Goal: Information Seeking & Learning: Find specific fact

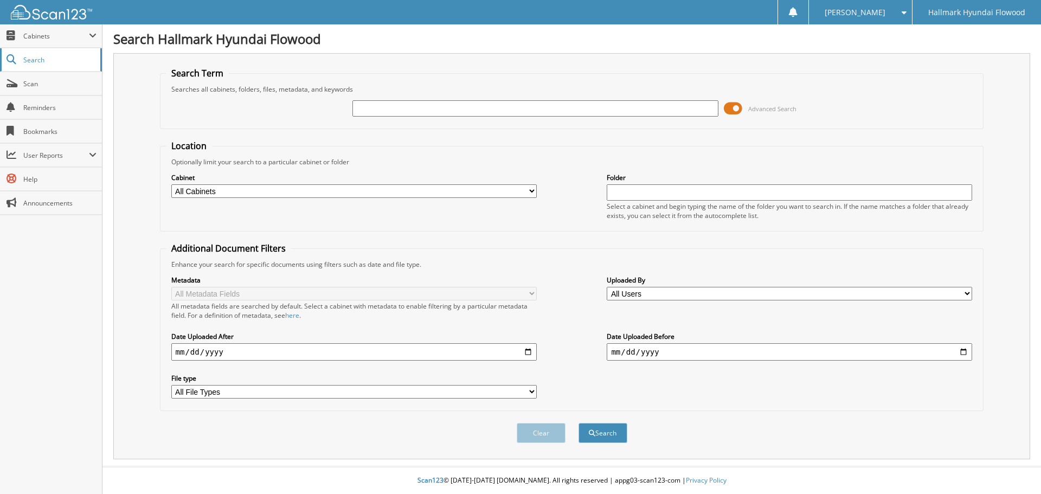
click at [30, 56] on span "Search" at bounding box center [59, 59] width 72 height 9
click at [392, 108] on input "text" at bounding box center [534, 108] width 365 height 16
type input "[PERSON_NAME]"
click at [769, 110] on span "Advanced Search" at bounding box center [772, 109] width 48 height 8
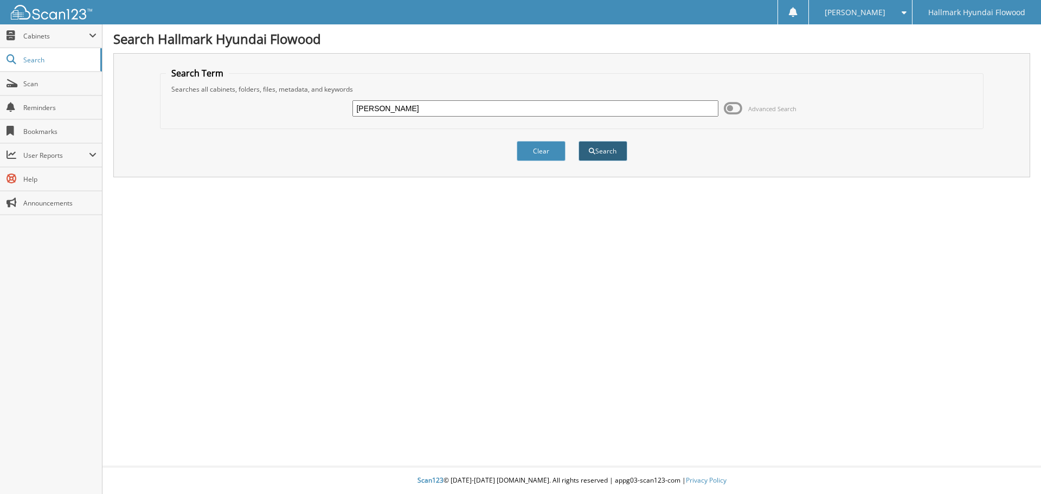
click at [604, 150] on button "Search" at bounding box center [603, 151] width 49 height 20
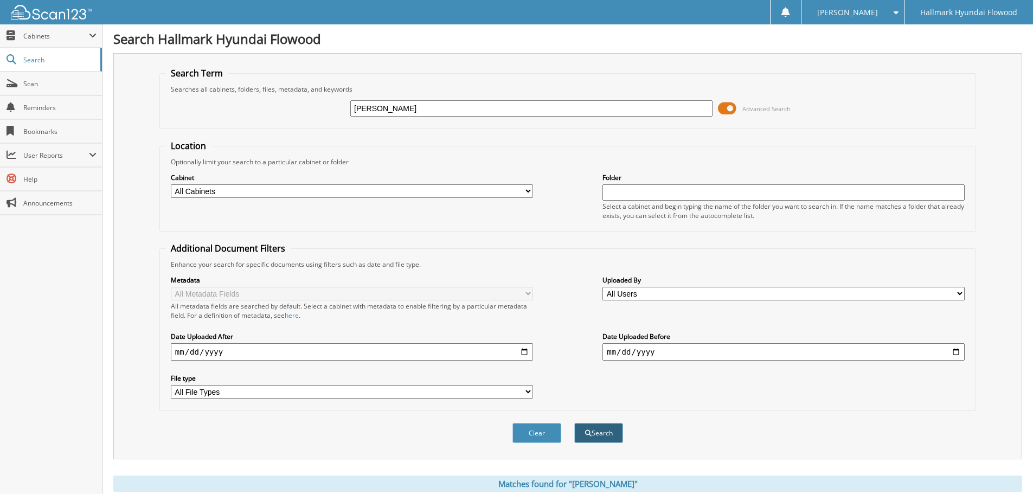
click at [601, 432] on button "Search" at bounding box center [598, 433] width 49 height 20
click at [46, 52] on link "Search" at bounding box center [51, 59] width 102 height 23
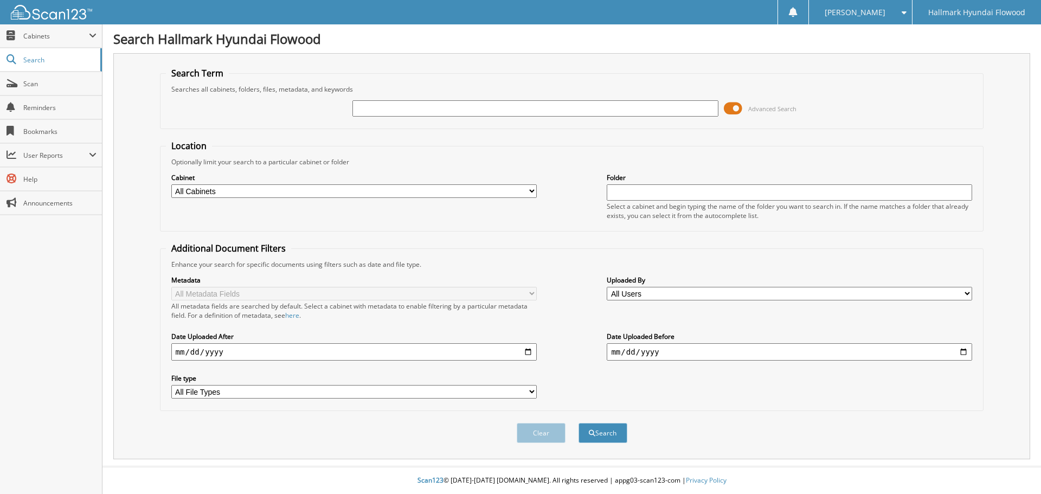
click at [369, 105] on input "text" at bounding box center [534, 108] width 365 height 16
type input "[PERSON_NAME]"
click at [763, 107] on span "Advanced Search" at bounding box center [772, 109] width 48 height 8
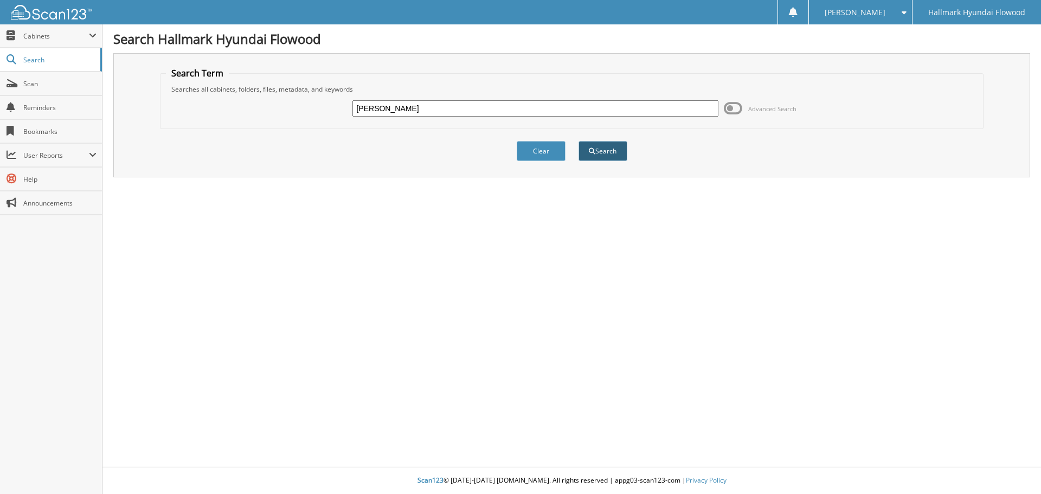
click at [592, 149] on span "submit" at bounding box center [592, 151] width 7 height 7
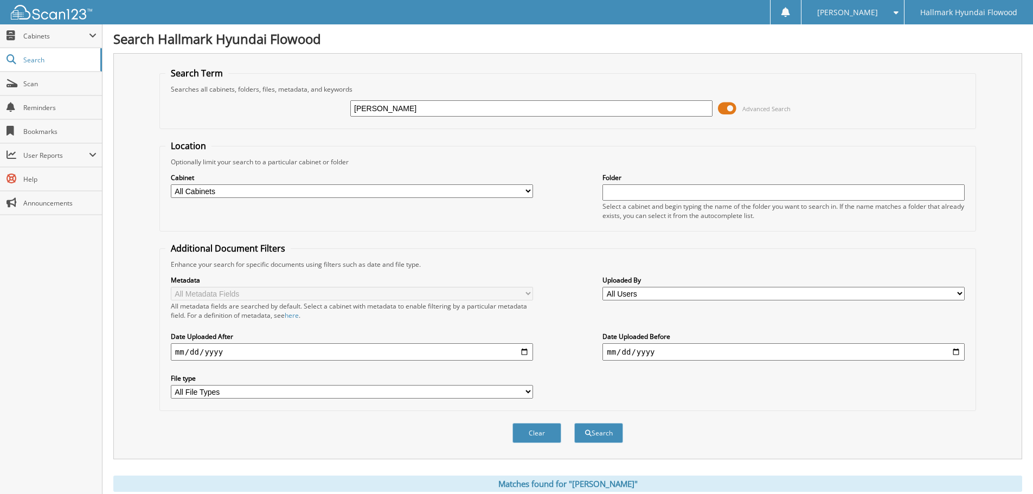
click at [735, 109] on span at bounding box center [727, 108] width 18 height 16
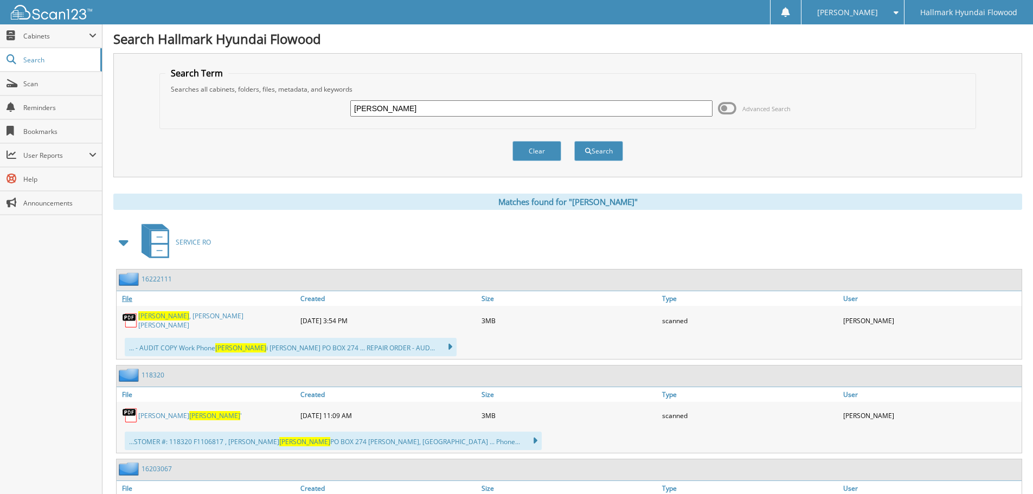
click at [128, 298] on link "File" at bounding box center [207, 298] width 181 height 15
click at [128, 312] on img at bounding box center [130, 320] width 16 height 16
click at [130, 313] on img at bounding box center [130, 320] width 16 height 16
click at [130, 315] on img at bounding box center [130, 320] width 16 height 16
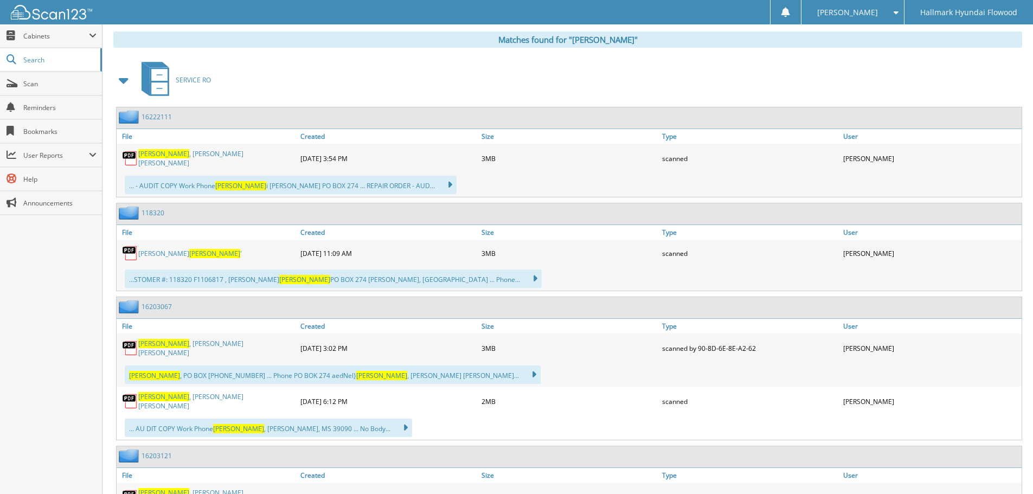
scroll to position [163, 0]
click at [129, 230] on link "File" at bounding box center [207, 232] width 181 height 15
click at [196, 251] on link "[PERSON_NAME] '" at bounding box center [190, 252] width 104 height 9
click at [189, 251] on span "PINKARD" at bounding box center [214, 252] width 51 height 9
click at [157, 275] on div "...STOMER #: 118320 F1106817 , JUDY JOE PINKARD PO BOX 274 KOSCIUSKO, MS ... Ph…" at bounding box center [333, 278] width 417 height 18
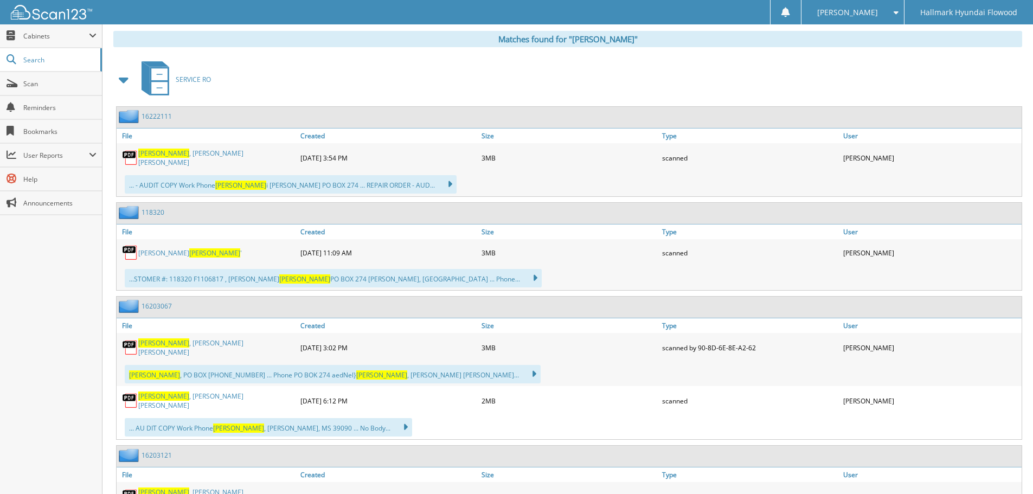
click at [206, 258] on div "JUDY JOE PINKARD '" at bounding box center [207, 253] width 181 height 22
click at [127, 250] on img at bounding box center [130, 253] width 16 height 16
click at [127, 245] on img at bounding box center [130, 253] width 16 height 16
click at [132, 246] on img at bounding box center [130, 253] width 16 height 16
click at [131, 230] on link "File" at bounding box center [207, 232] width 181 height 15
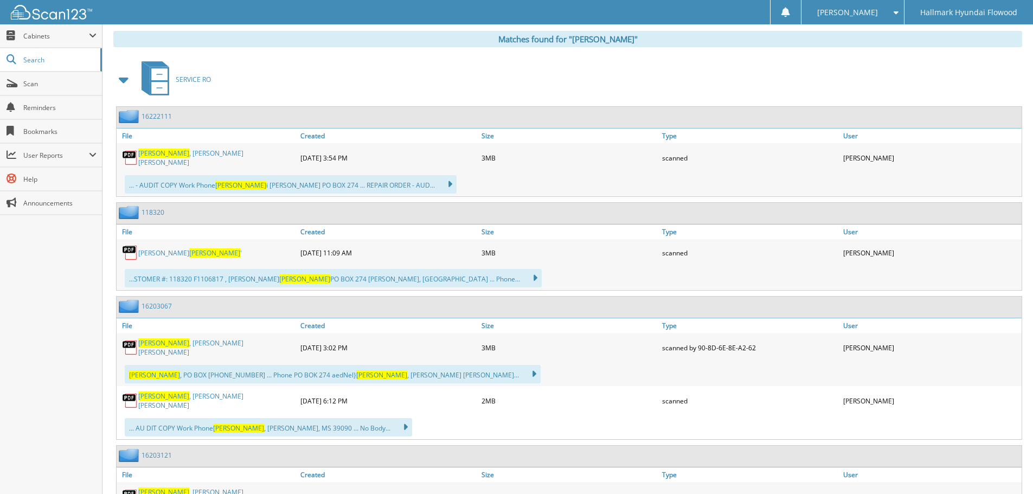
click at [134, 215] on img at bounding box center [130, 213] width 23 height 14
click at [132, 214] on img at bounding box center [130, 213] width 23 height 14
click at [126, 226] on link "File" at bounding box center [207, 232] width 181 height 15
click at [132, 247] on img at bounding box center [130, 253] width 16 height 16
click at [133, 214] on img at bounding box center [130, 213] width 23 height 14
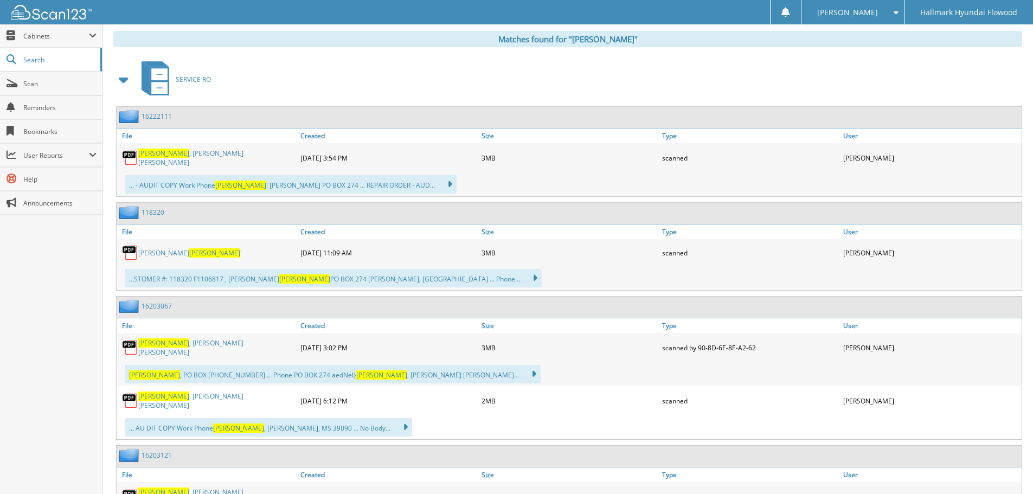
click at [189, 253] on span "PINKARD" at bounding box center [214, 252] width 51 height 9
click at [128, 245] on img at bounding box center [130, 253] width 16 height 16
click at [311, 230] on link "Created" at bounding box center [388, 232] width 181 height 15
click at [159, 253] on link "JUDY JOE PINKARD '" at bounding box center [190, 252] width 104 height 9
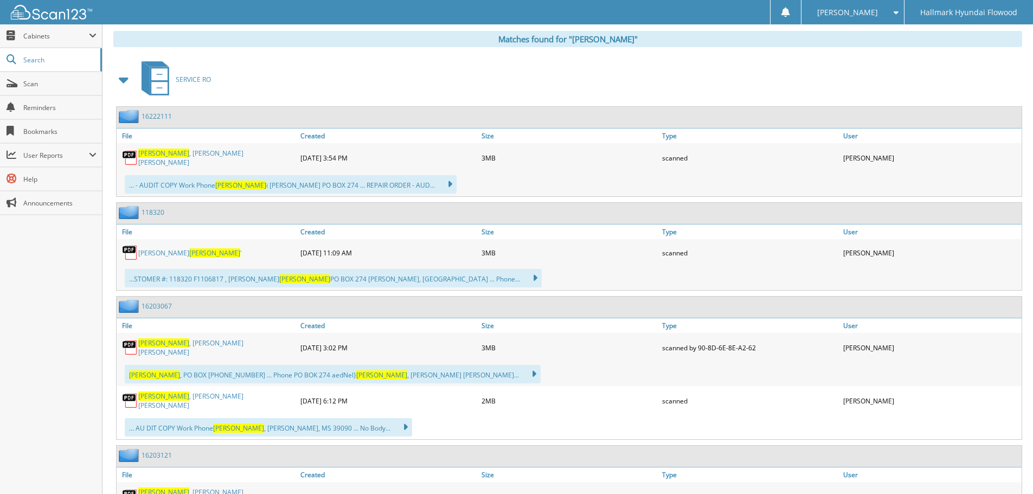
click at [129, 249] on img at bounding box center [130, 253] width 16 height 16
